Goal: Answer question/provide support: Share knowledge or assist other users

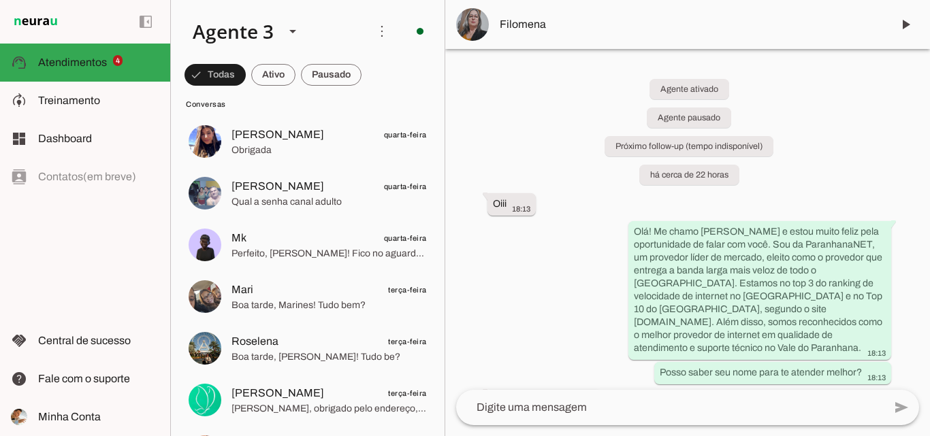
scroll to position [545, 0]
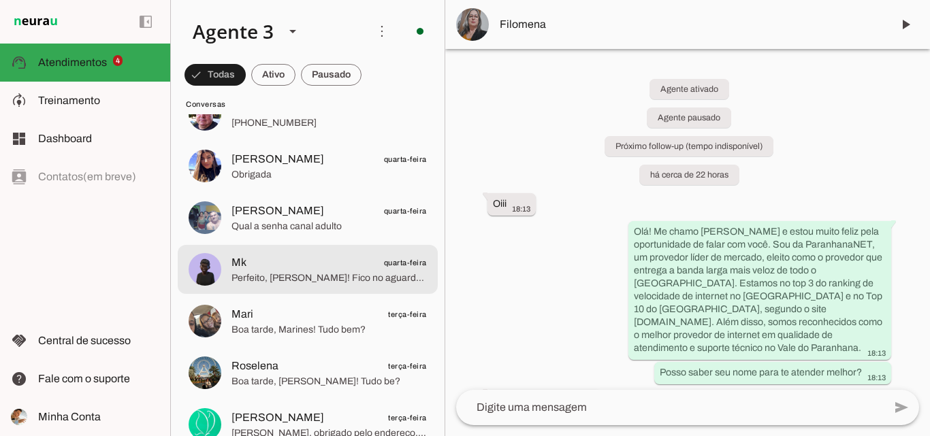
click at [349, 274] on span "Perfeito, [PERSON_NAME]! Fico no aguardo do envio dos documentos por volta do m…" at bounding box center [329, 279] width 195 height 14
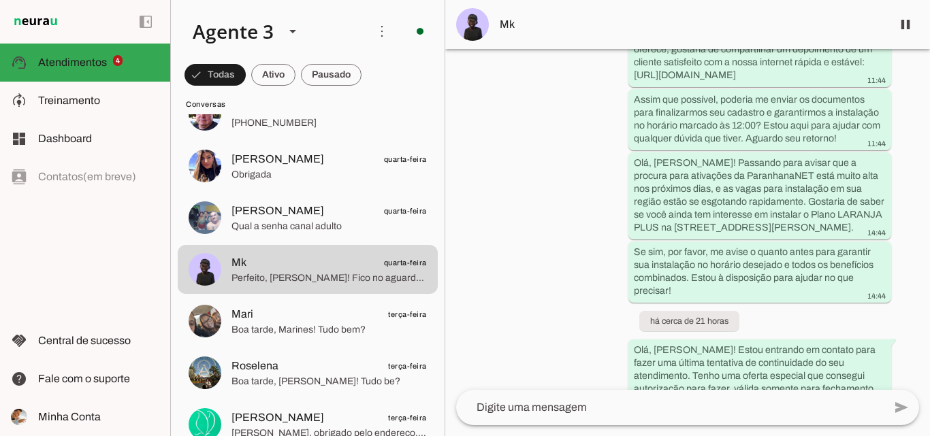
scroll to position [6034, 0]
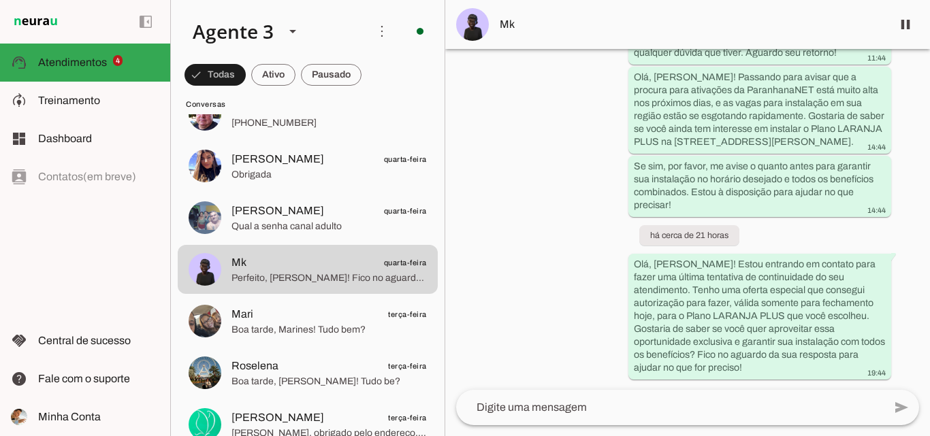
click at [646, 20] on span "Mk" at bounding box center [690, 24] width 381 height 16
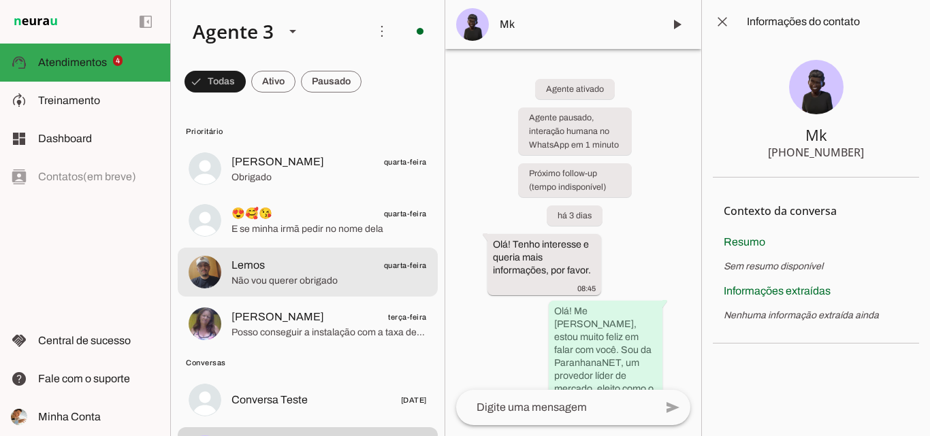
click at [372, 278] on span "Não vou querer obrigado" at bounding box center [329, 281] width 195 height 14
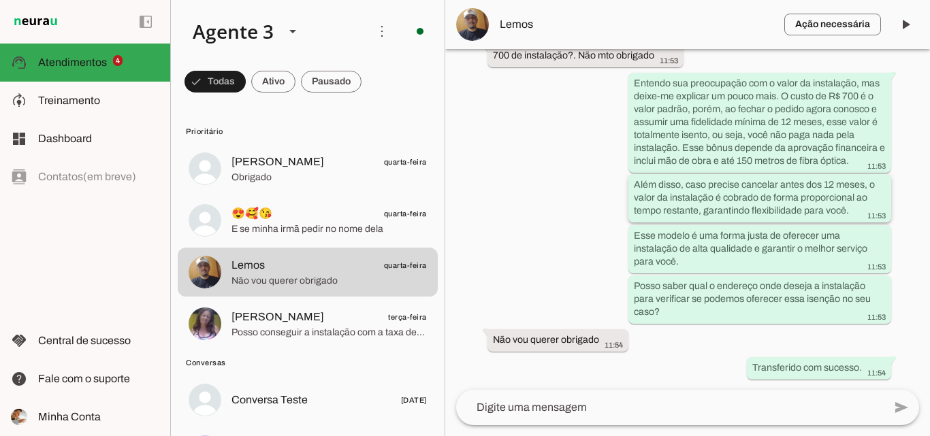
scroll to position [1203, 0]
